Goal: Register for event/course

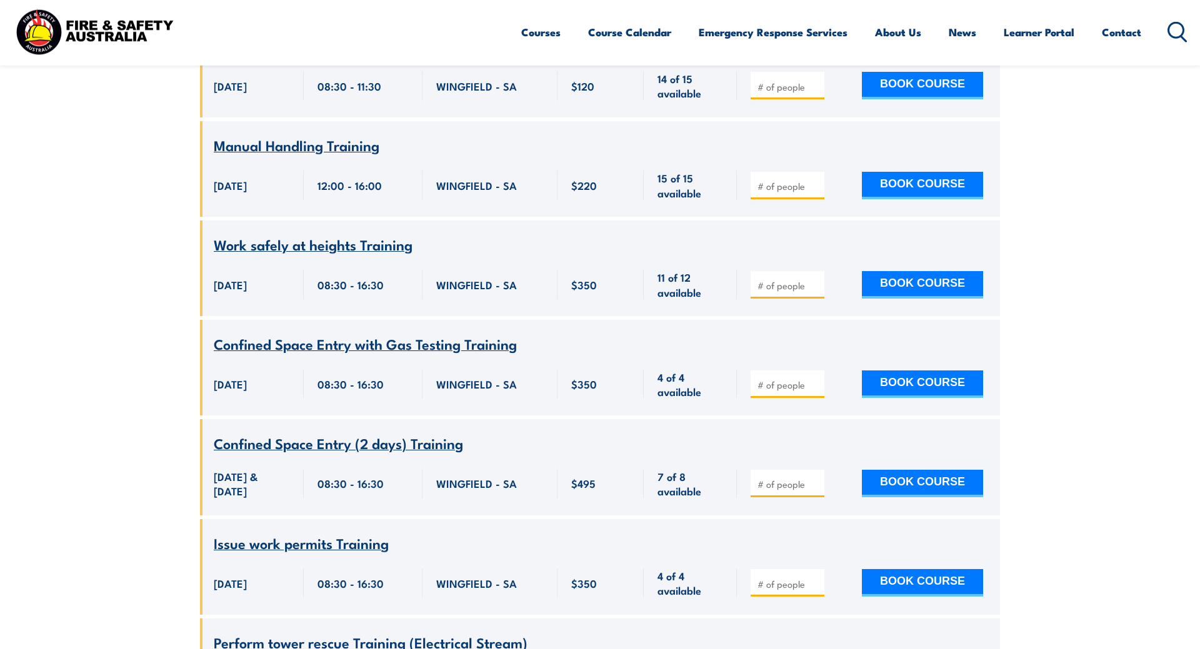
scroll to position [6275, 0]
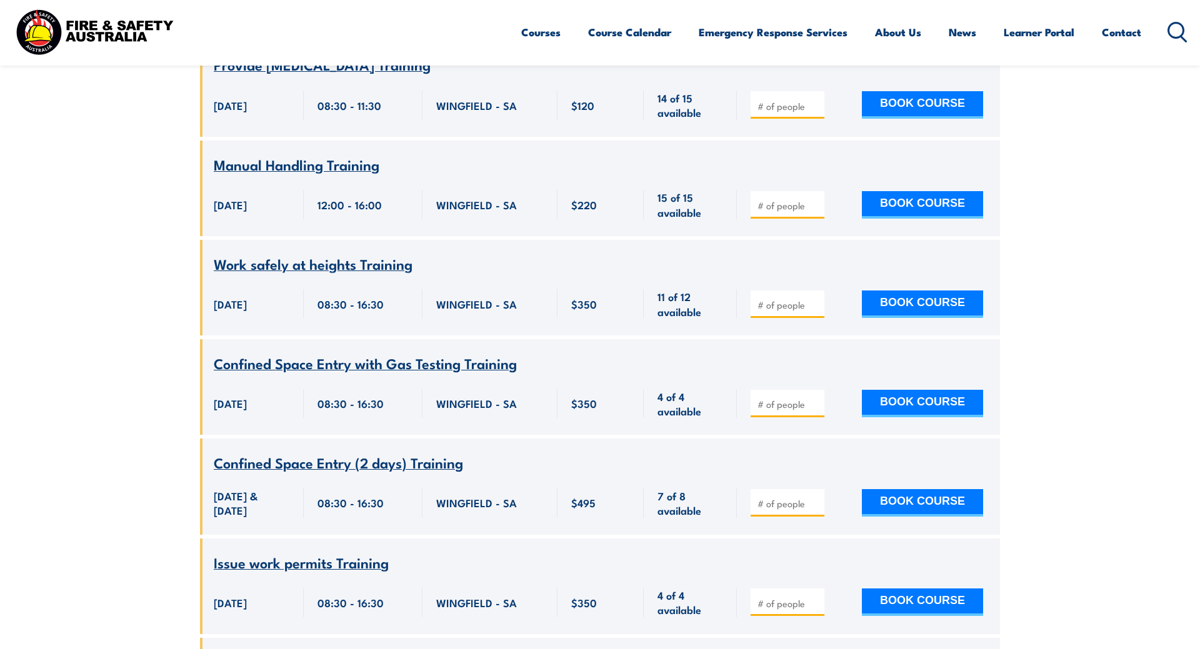
click at [354, 253] on span "Work safely at heights Training" at bounding box center [313, 263] width 199 height 21
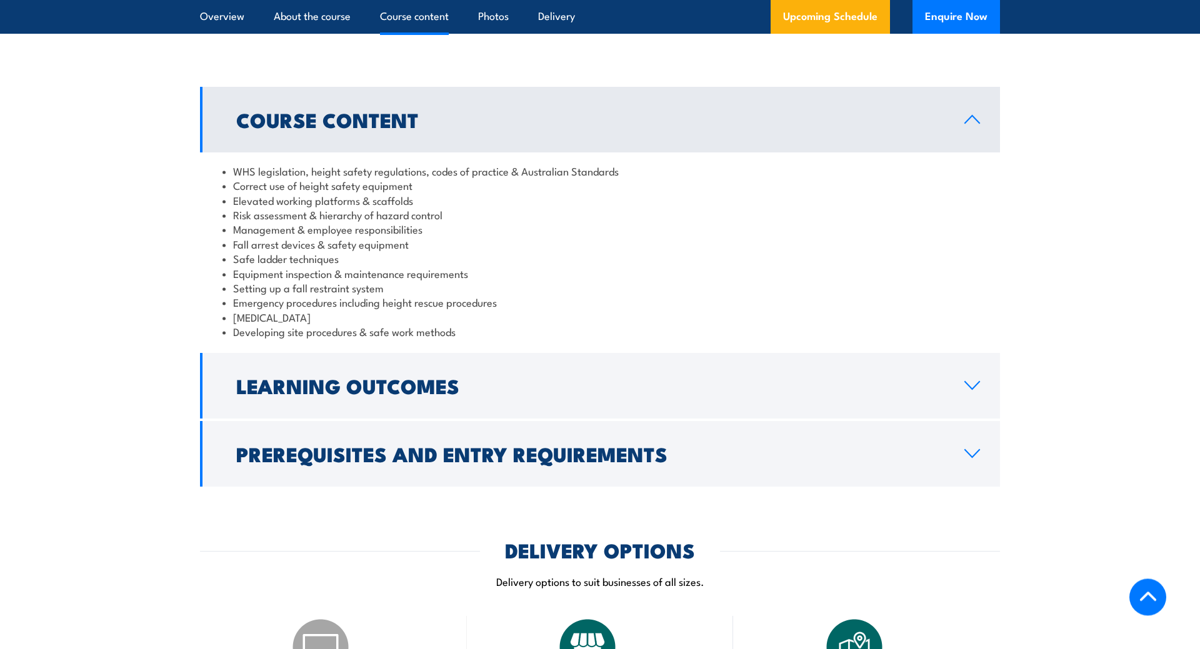
scroll to position [1020, 0]
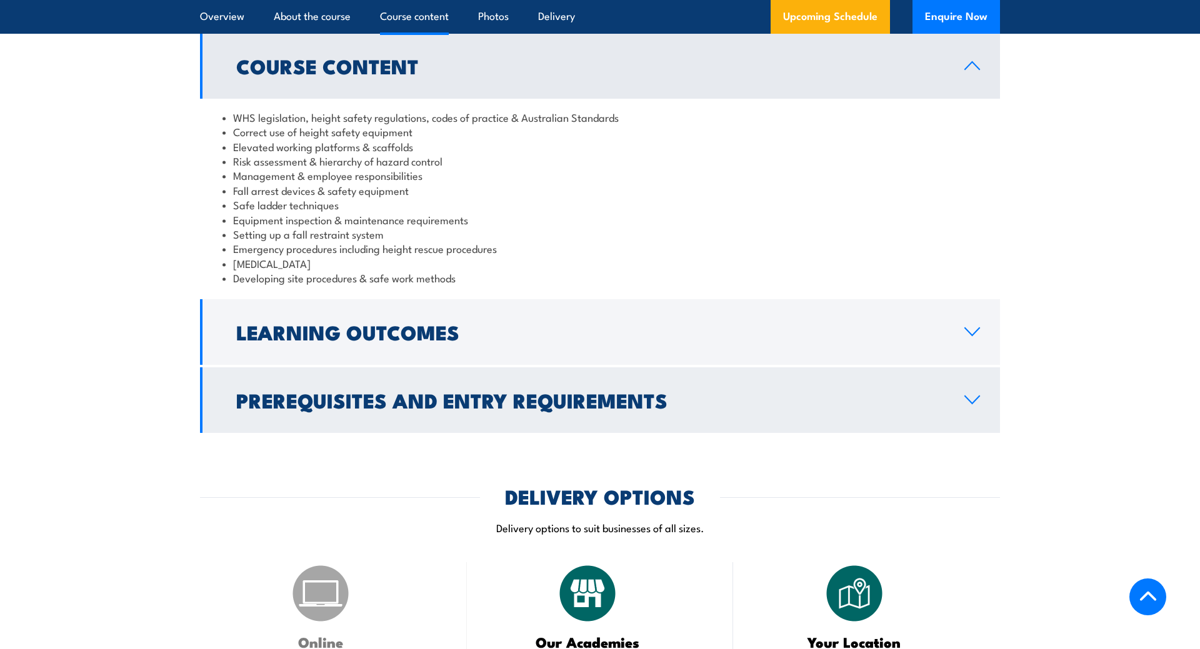
click at [400, 402] on h2 "Prerequisites and Entry Requirements" at bounding box center [590, 399] width 708 height 17
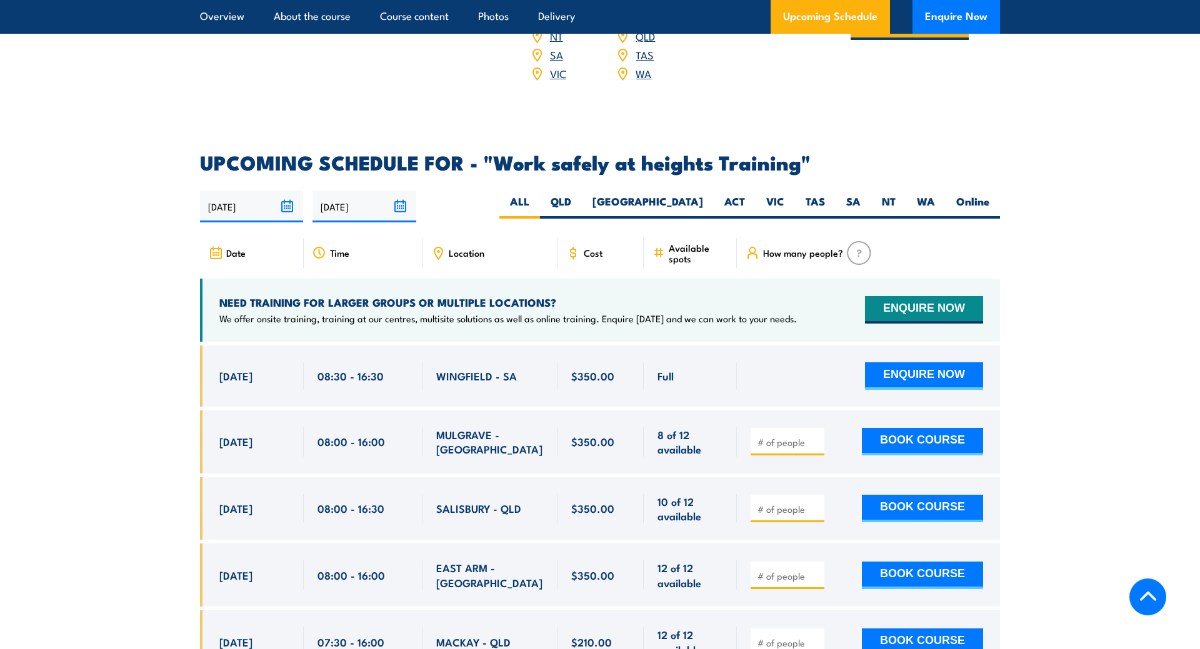
scroll to position [1848, 0]
